Goal: Transaction & Acquisition: Obtain resource

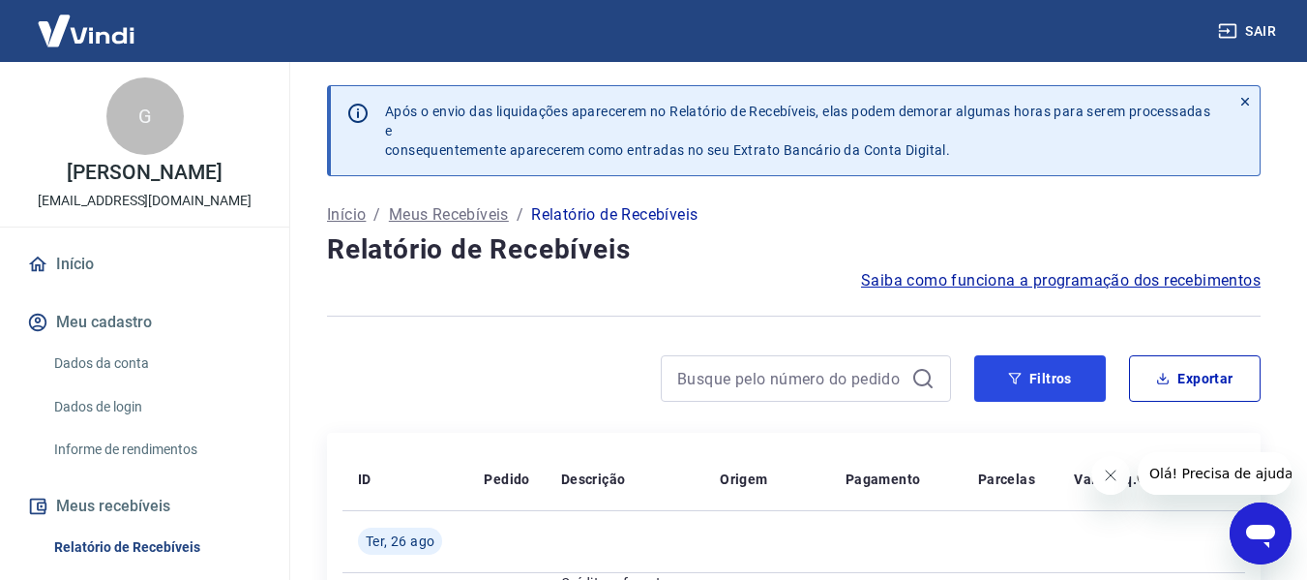
click at [1030, 391] on button "Filtros" at bounding box center [1040, 378] width 132 height 46
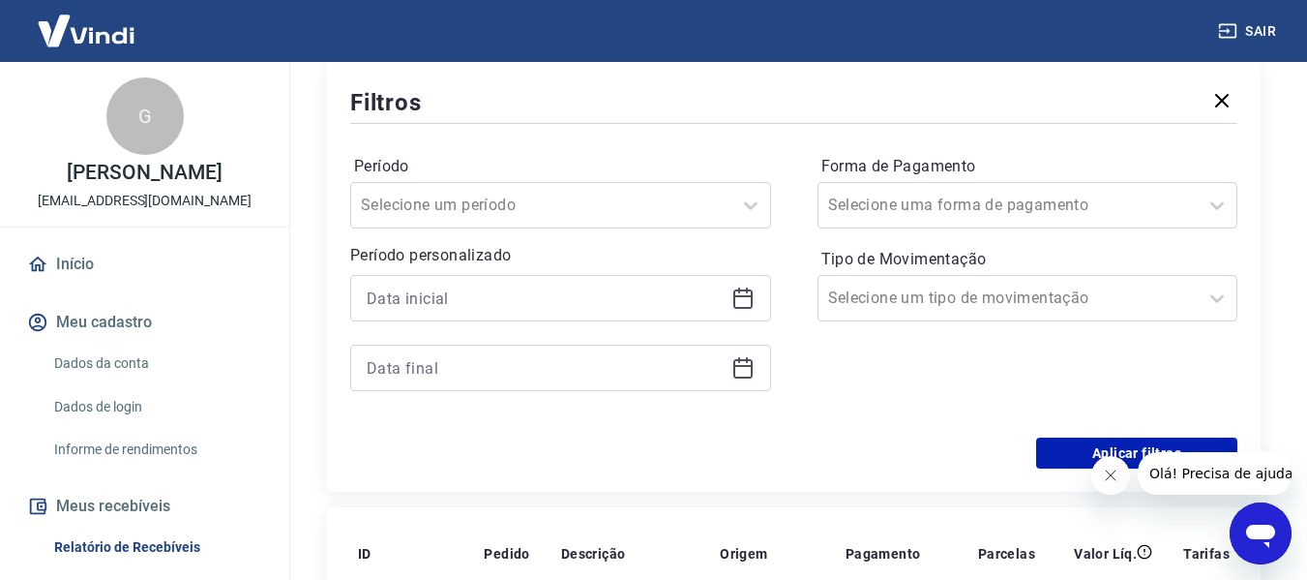
scroll to position [387, 0]
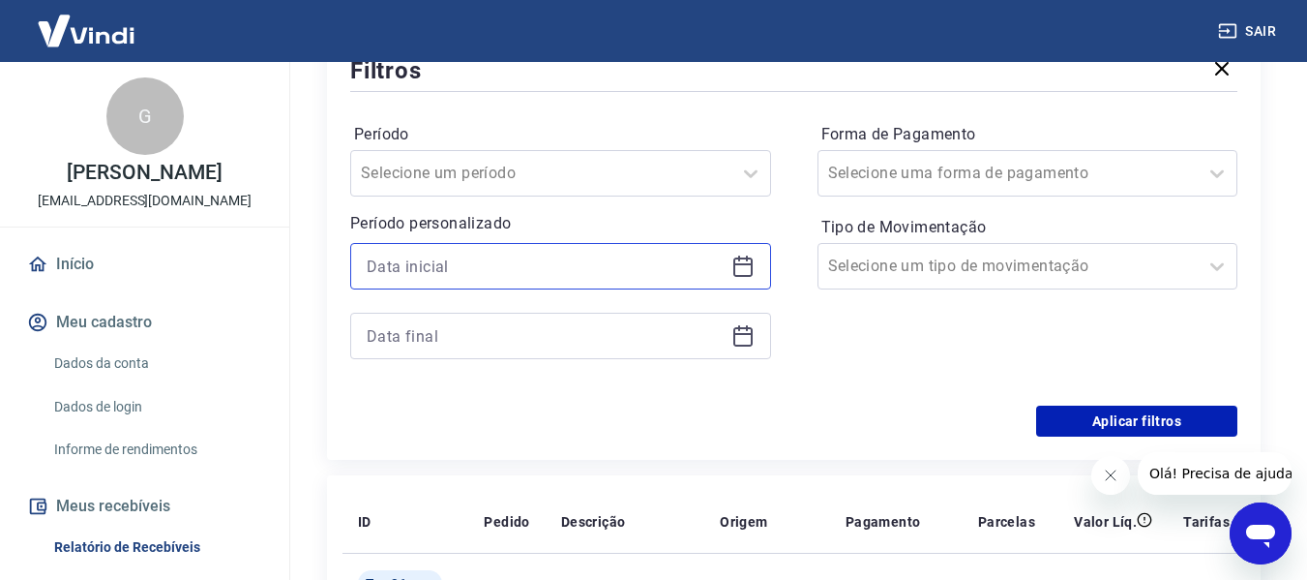
click at [523, 267] on input at bounding box center [545, 266] width 357 height 29
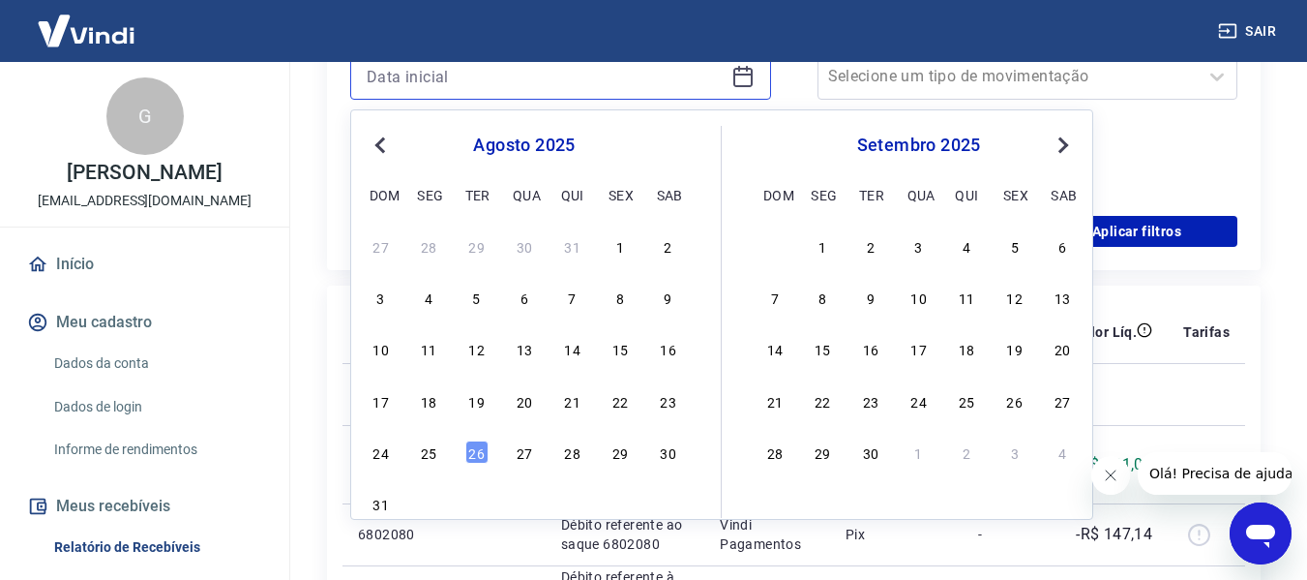
scroll to position [581, 0]
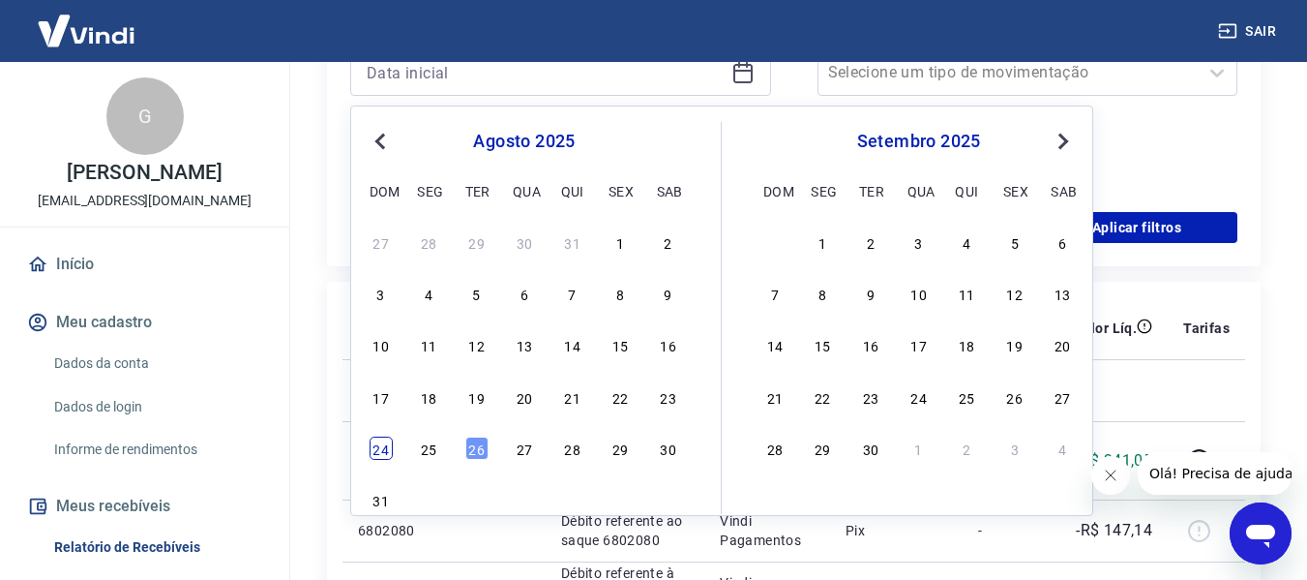
click at [371, 444] on div "24" at bounding box center [381, 447] width 23 height 23
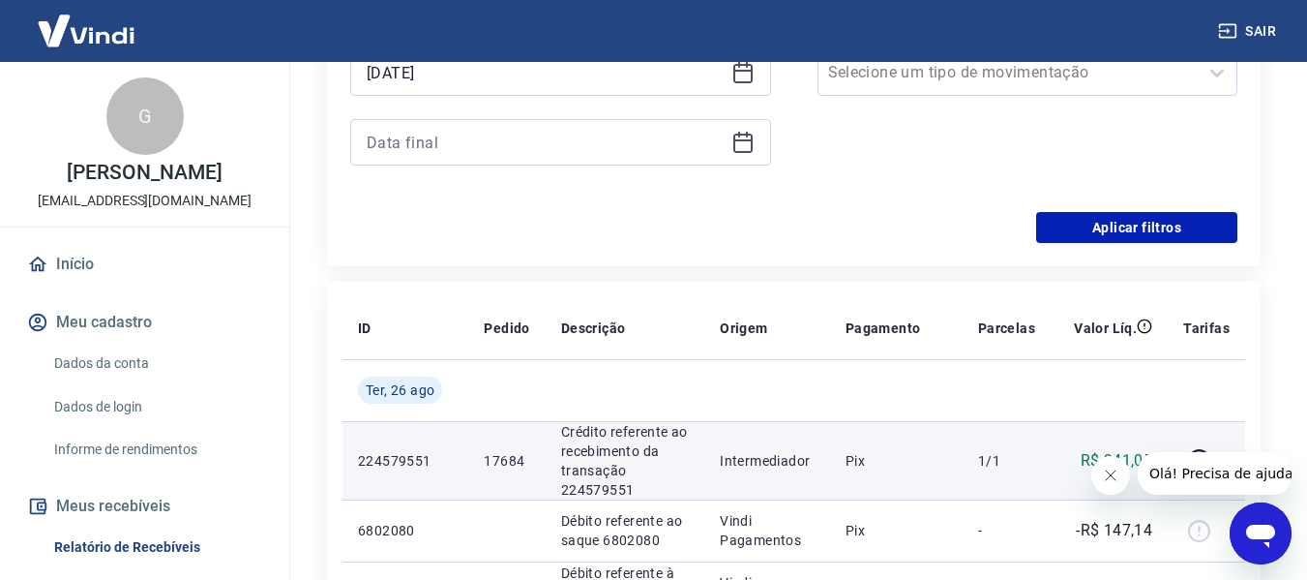
type input "[DATE]"
click at [427, 448] on td "224579551" at bounding box center [406, 460] width 126 height 78
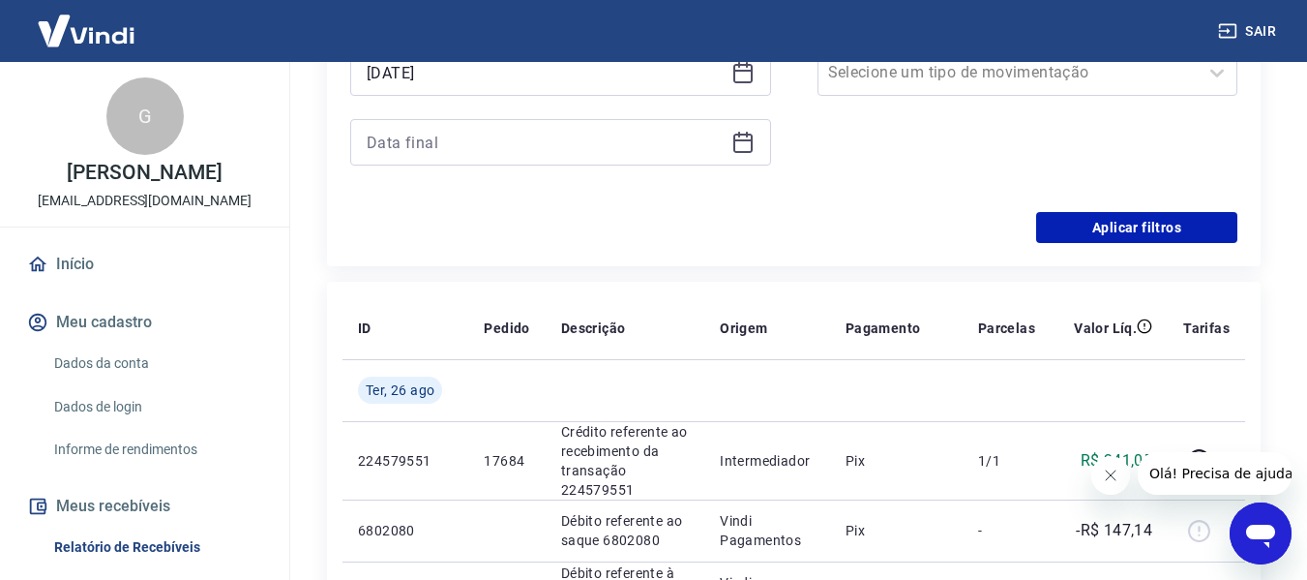
click at [509, 157] on div at bounding box center [560, 142] width 421 height 46
click at [522, 143] on input at bounding box center [545, 142] width 357 height 29
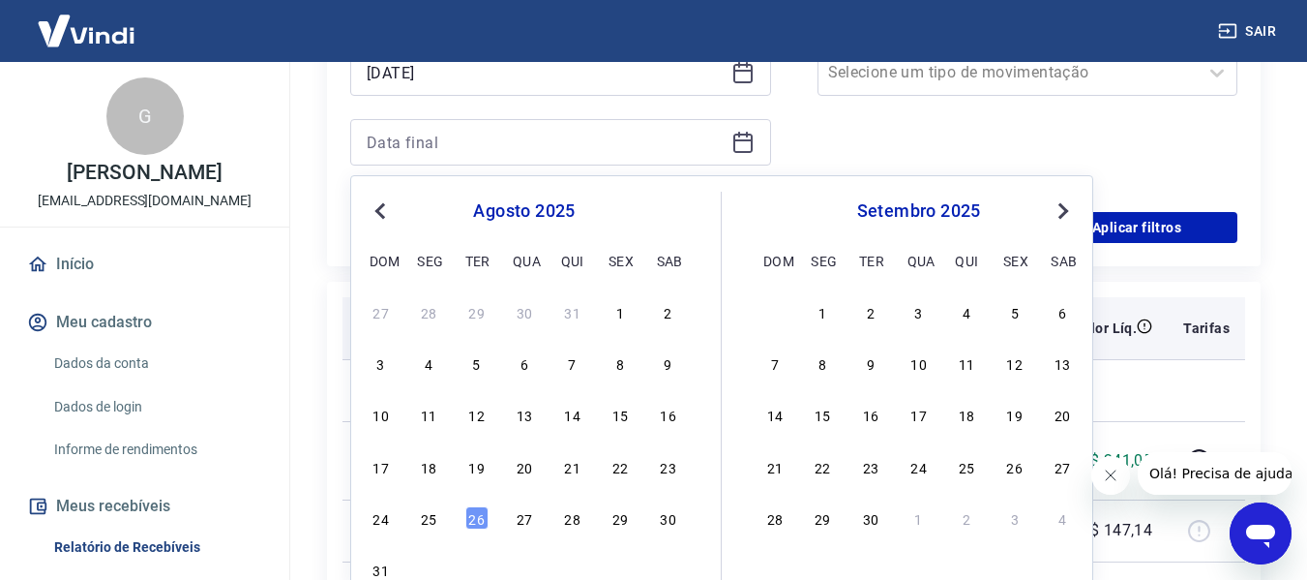
click at [435, 522] on div "25" at bounding box center [428, 517] width 23 height 23
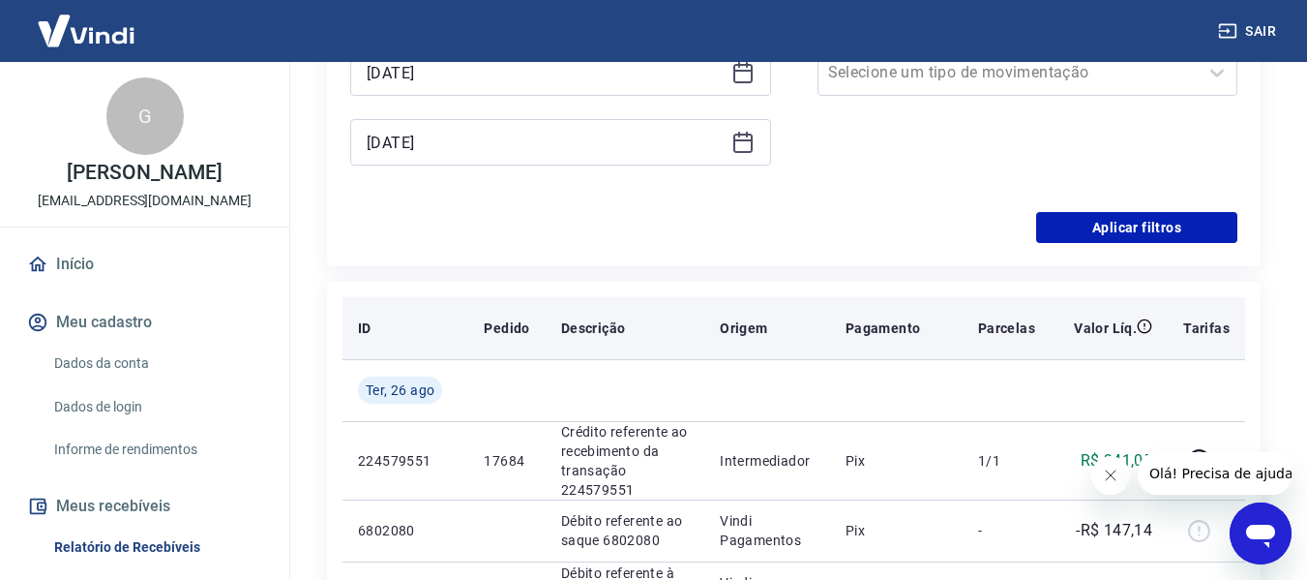
type input "[DATE]"
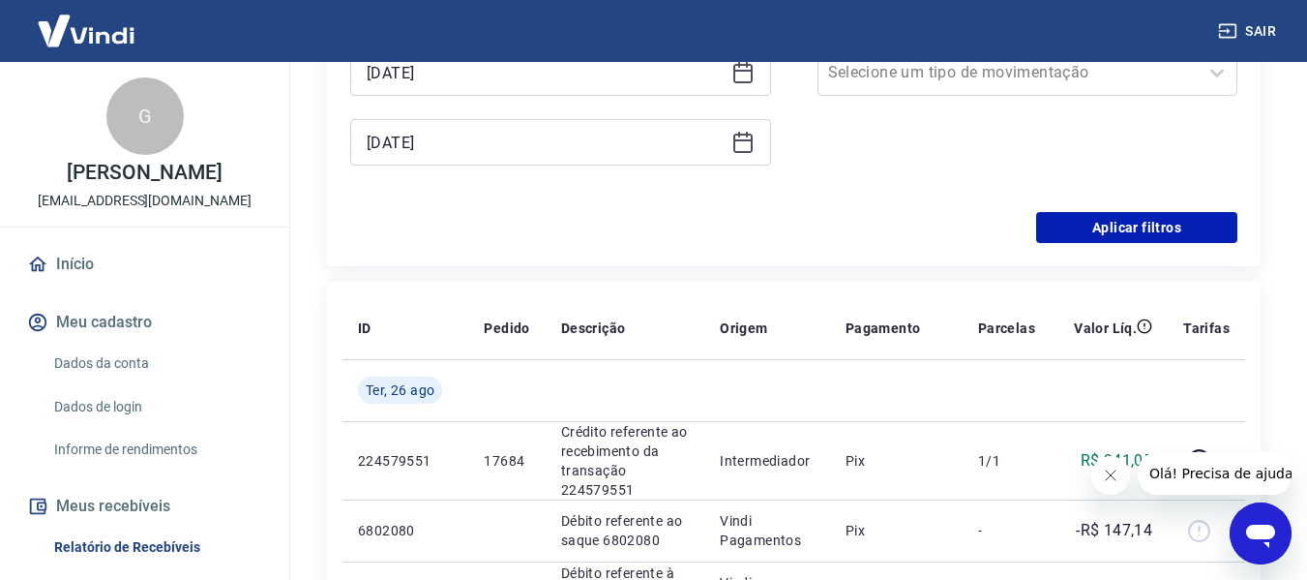
scroll to position [387, 0]
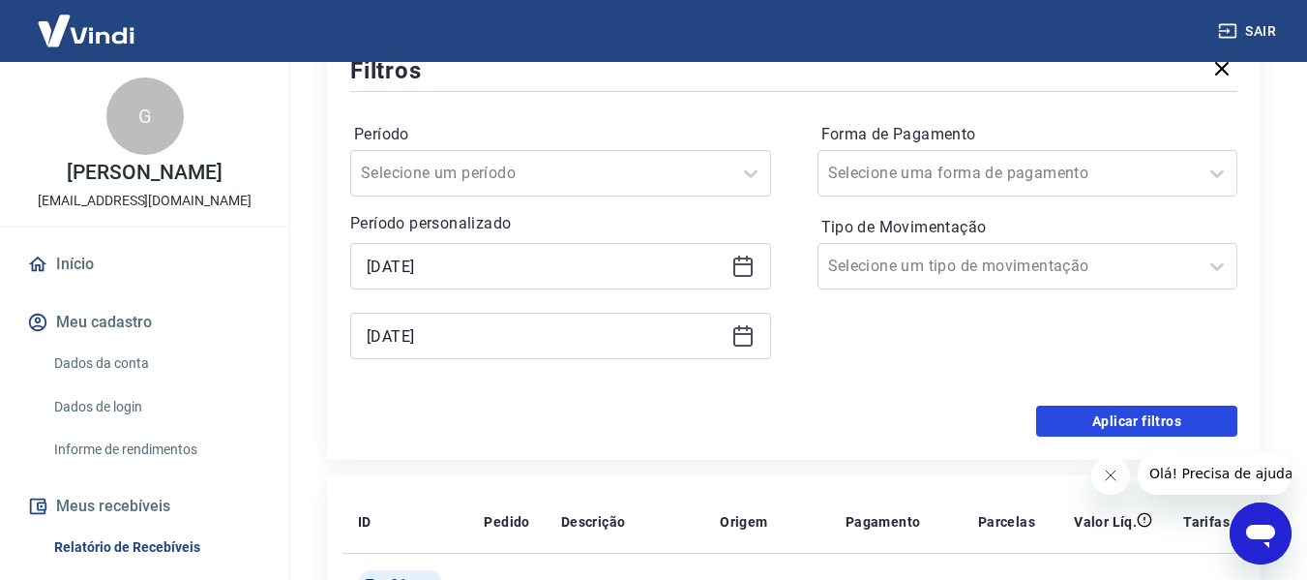
drag, startPoint x: 1063, startPoint y: 424, endPoint x: 948, endPoint y: 304, distance: 165.6
click at [1063, 423] on button "Aplicar filtros" at bounding box center [1136, 420] width 201 height 31
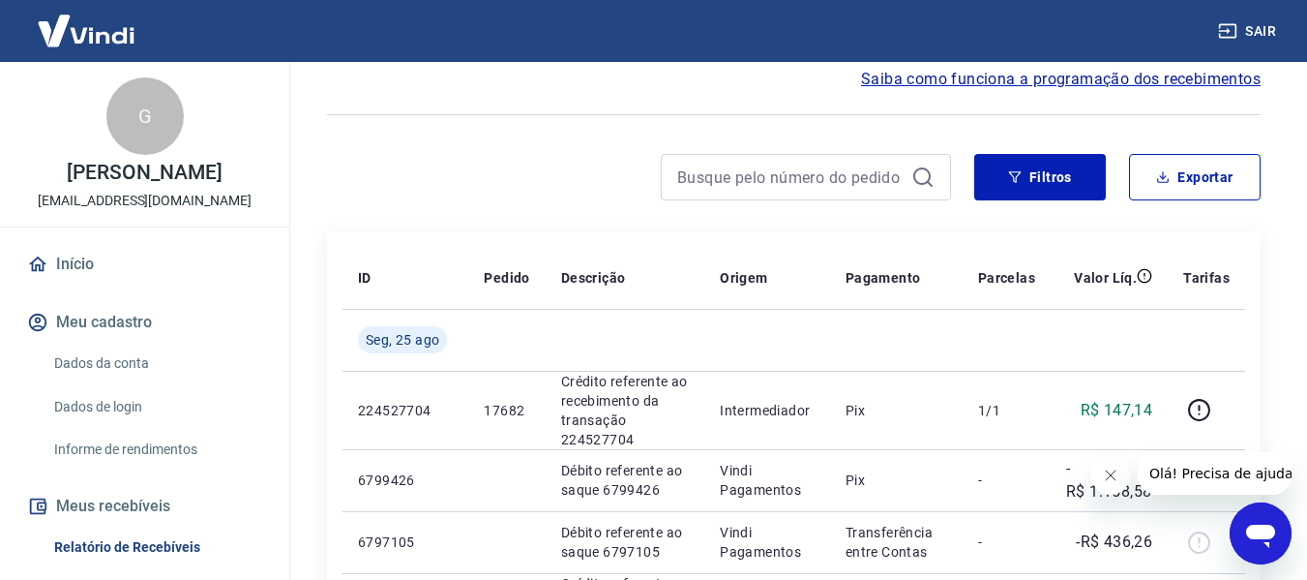
scroll to position [194, 0]
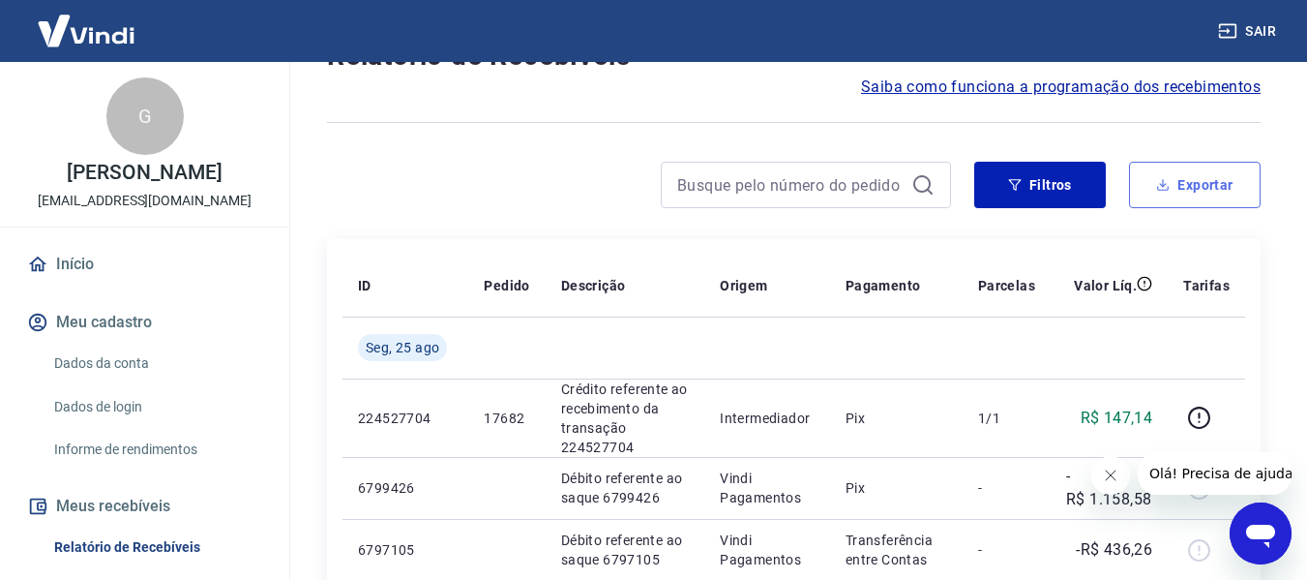
click at [1232, 184] on button "Exportar" at bounding box center [1195, 185] width 132 height 46
type input "[DATE]"
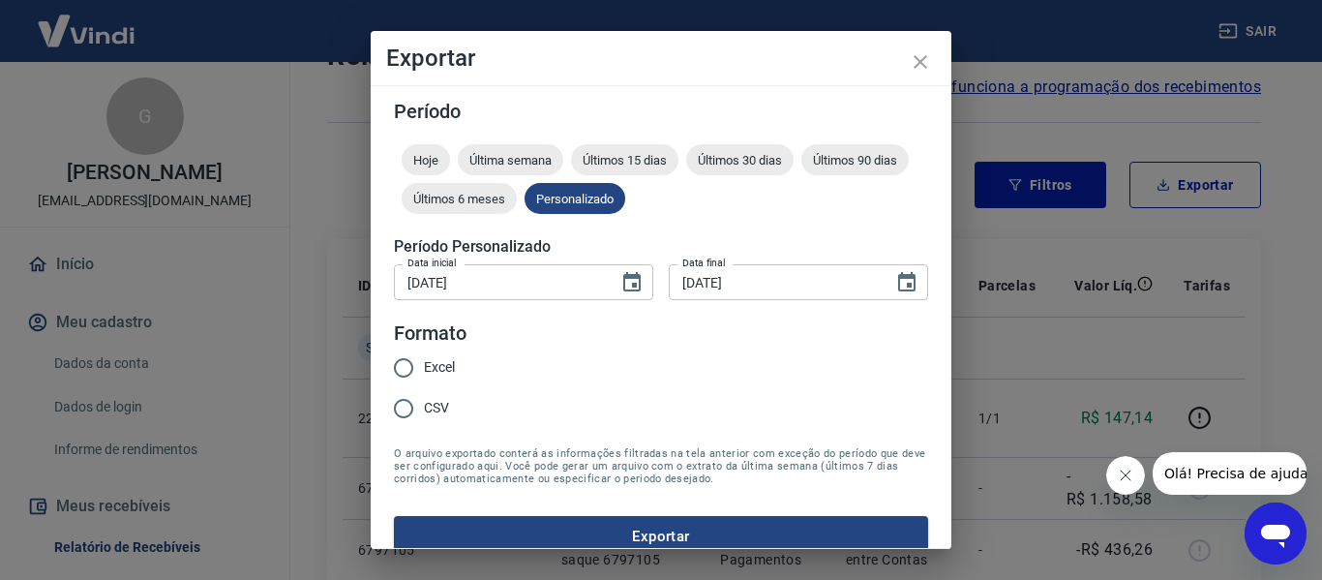
click at [461, 368] on div "Excel CSV" at bounding box center [432, 389] width 76 height 84
click at [450, 362] on span "Excel" at bounding box center [439, 367] width 31 height 20
click at [424, 362] on input "Excel" at bounding box center [403, 367] width 41 height 41
radio input "true"
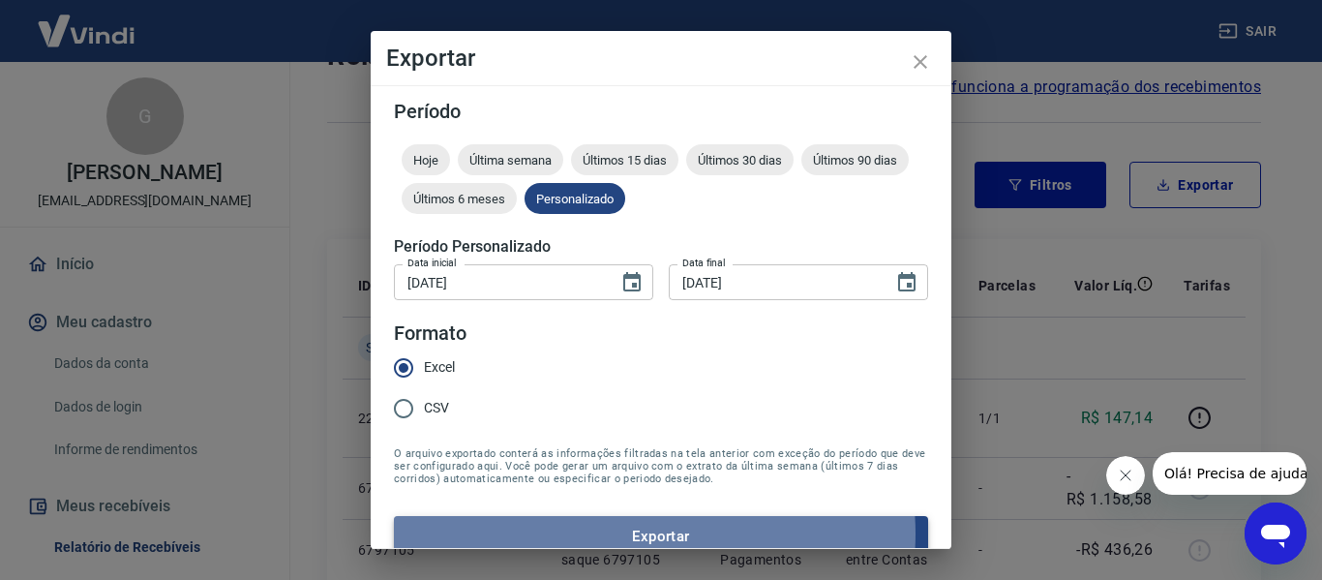
click at [645, 533] on button "Exportar" at bounding box center [661, 536] width 534 height 41
